Goal: Transaction & Acquisition: Download file/media

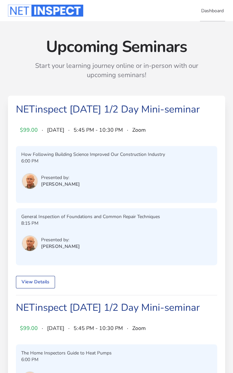
click at [220, 8] on link "Dashboard" at bounding box center [212, 11] width 25 height 22
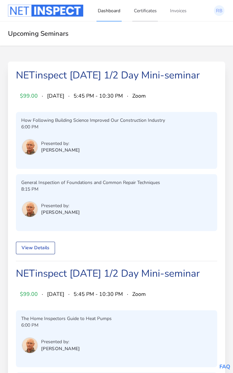
click at [132, 7] on link "Certificates" at bounding box center [144, 11] width 25 height 22
